Goal: Task Accomplishment & Management: Complete application form

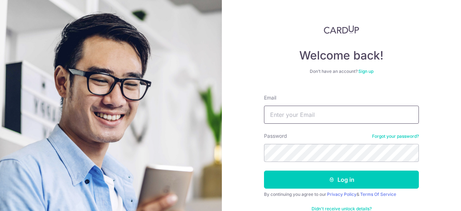
click at [308, 106] on input "Email" at bounding box center [341, 114] width 155 height 18
type input "v2k_23@hotmail.com"
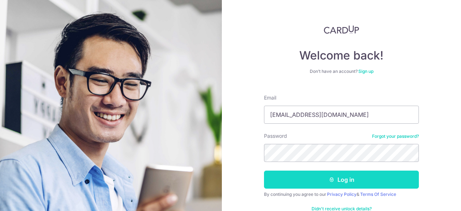
click at [324, 173] on button "Log in" at bounding box center [341, 179] width 155 height 18
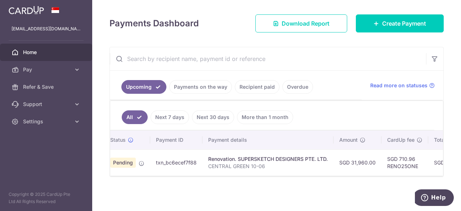
scroll to position [0, 4]
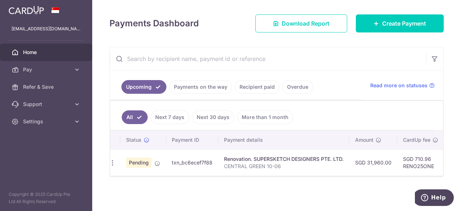
click at [135, 163] on span "Pending" at bounding box center [139, 162] width 26 height 10
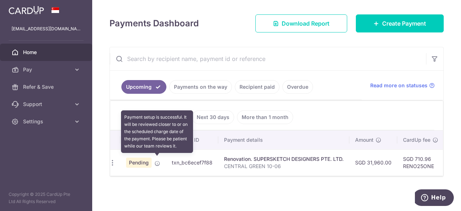
click at [156, 160] on icon at bounding box center [157, 163] width 6 height 6
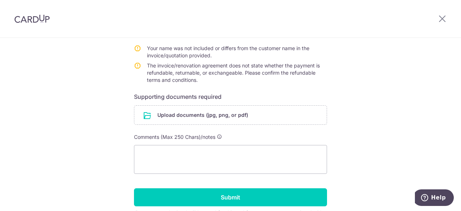
scroll to position [156, 0]
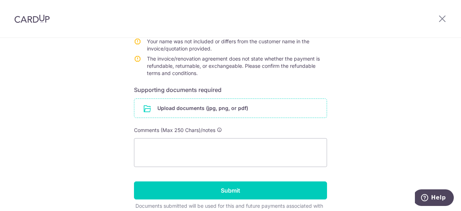
click at [241, 112] on input "file" at bounding box center [230, 108] width 192 height 19
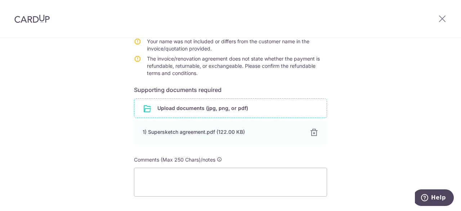
click at [210, 110] on input "file" at bounding box center [230, 108] width 192 height 19
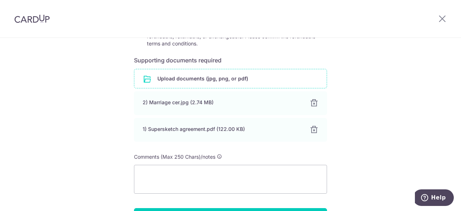
scroll to position [239, 0]
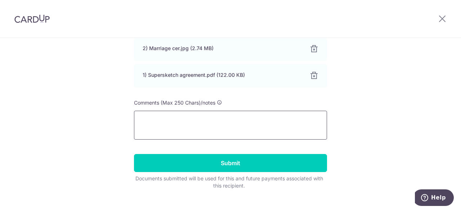
click at [178, 130] on textarea at bounding box center [230, 125] width 193 height 29
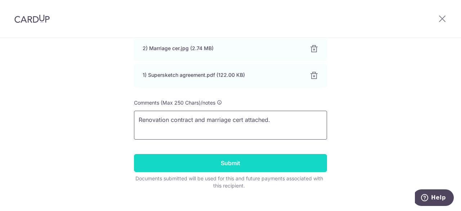
type textarea "Renovation contract and marriage cert attached."
click at [210, 165] on input "Submit" at bounding box center [230, 163] width 193 height 18
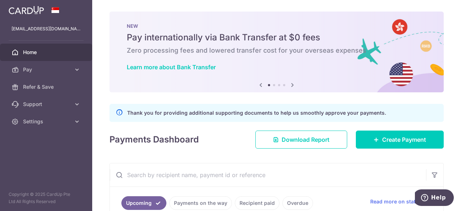
scroll to position [117, 0]
